Goal: Check status

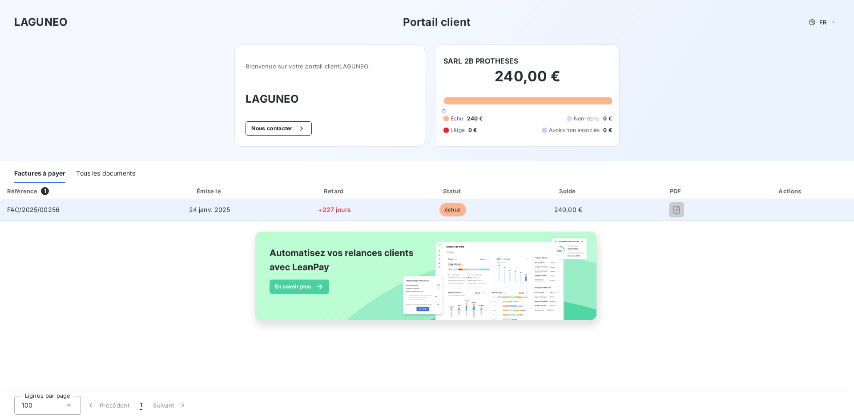
click at [472, 210] on td "échue" at bounding box center [452, 209] width 117 height 21
click at [84, 213] on td "FAC/2025/00256" at bounding box center [72, 209] width 145 height 21
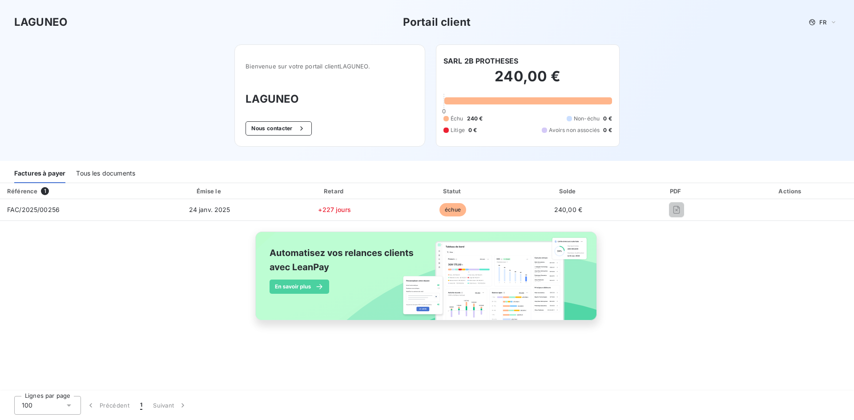
click at [41, 192] on span "1" at bounding box center [45, 191] width 8 height 8
click at [468, 118] on span "240 €" at bounding box center [475, 119] width 16 height 8
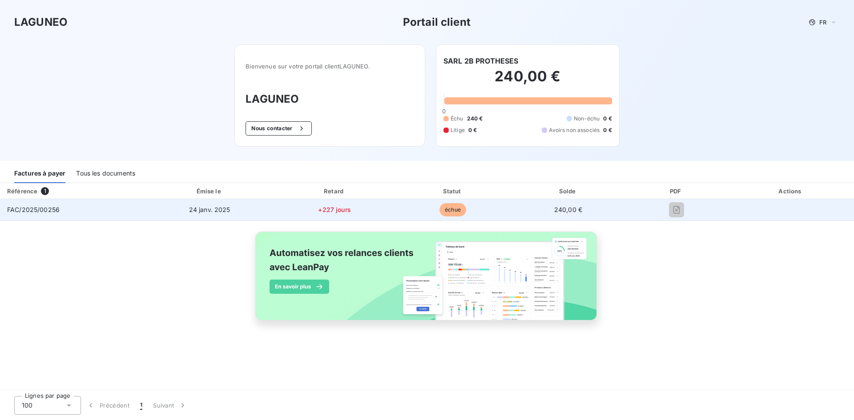
click at [28, 209] on span "FAC/2025/00256" at bounding box center [33, 210] width 52 height 8
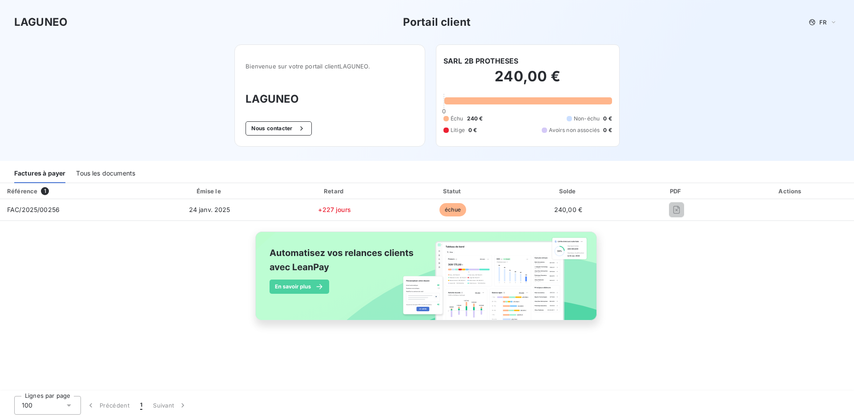
click at [98, 173] on div "Tous les documents" at bounding box center [105, 174] width 59 height 19
